Goal: Find specific page/section: Find specific page/section

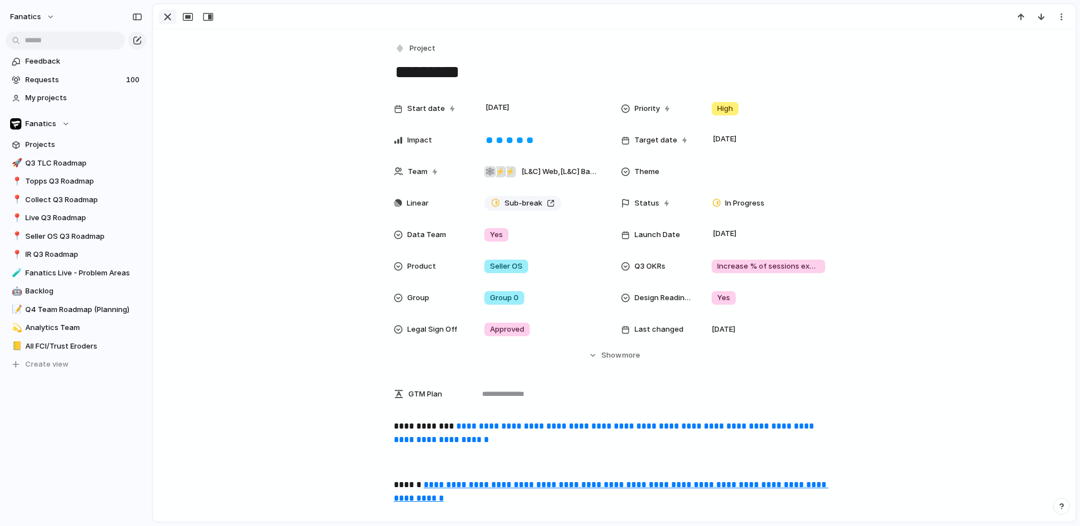
click at [166, 17] on div "button" at bounding box center [168, 17] width 14 height 14
